Goal: Task Accomplishment & Management: Use online tool/utility

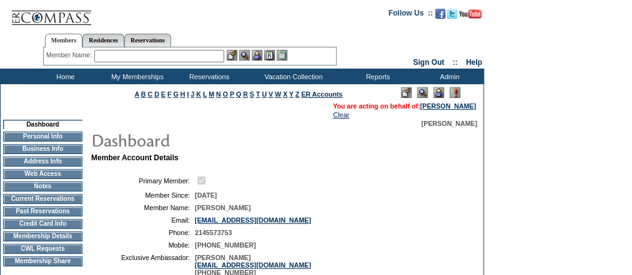
click at [69, 78] on td "Home" at bounding box center [64, 77] width 72 height 16
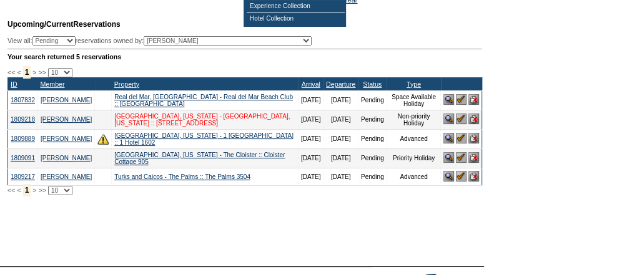
scroll to position [100, 0]
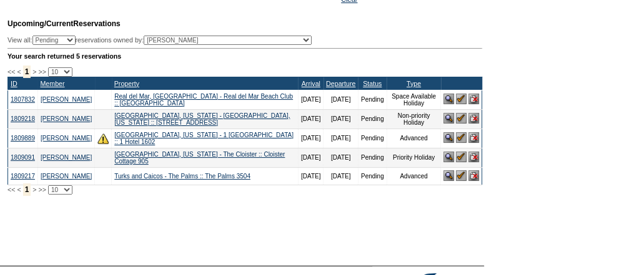
click at [460, 101] on img at bounding box center [461, 99] width 11 height 11
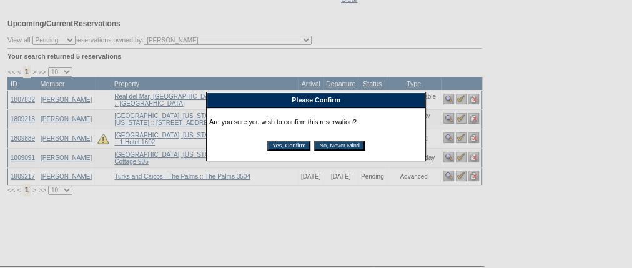
click at [291, 144] on input "Yes, Confirm" at bounding box center [288, 146] width 43 height 10
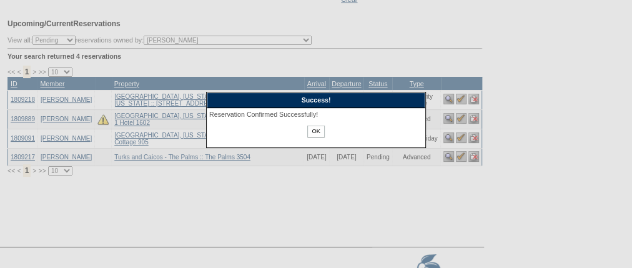
click at [317, 131] on input "OK" at bounding box center [315, 132] width 17 height 12
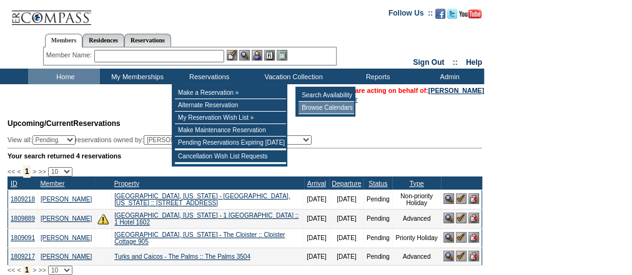
click at [313, 108] on td "Browse Calendars" at bounding box center [327, 108] width 56 height 12
